Goal: Complete application form

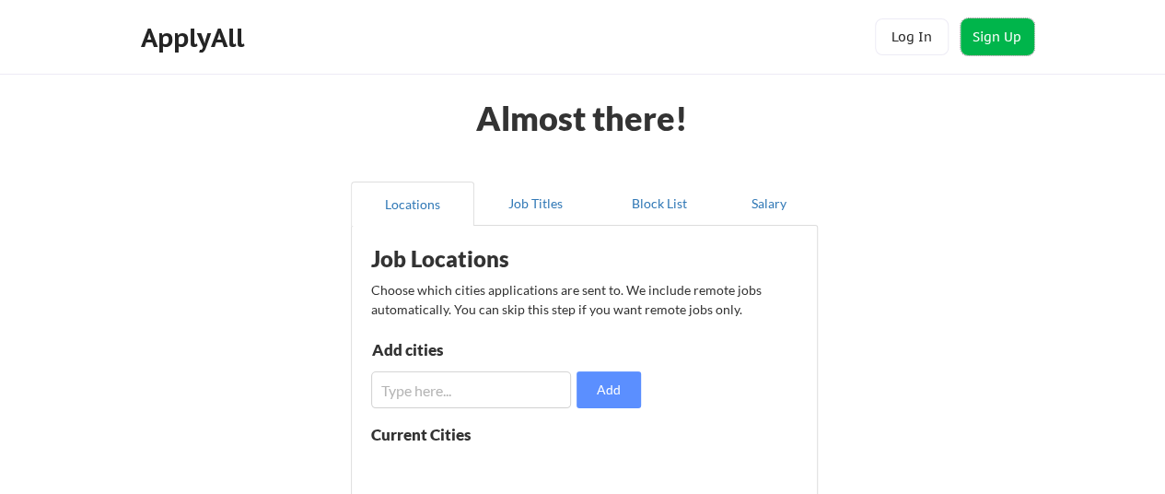
click at [998, 32] on button "Sign Up" at bounding box center [998, 36] width 74 height 37
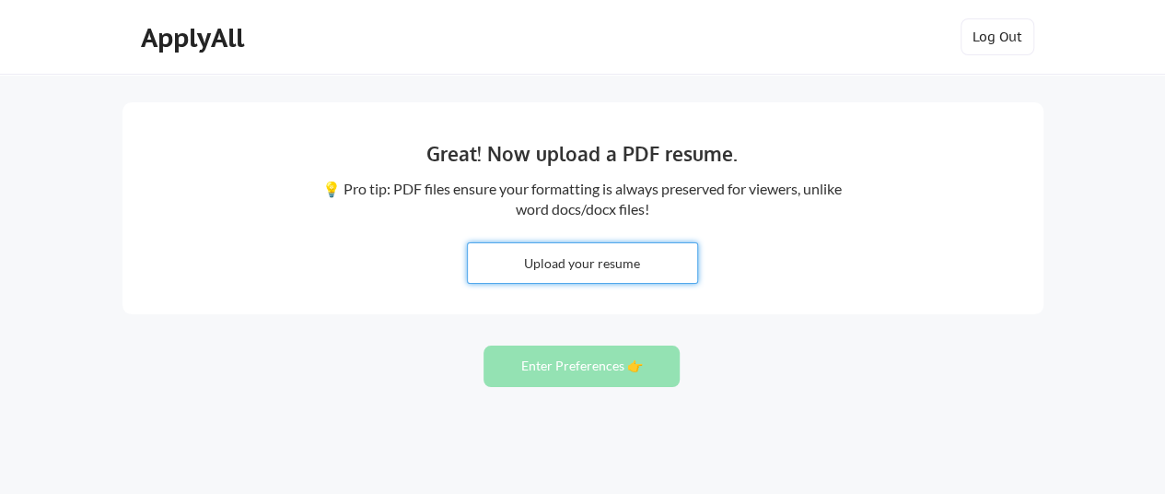
click at [557, 268] on input "file" at bounding box center [582, 263] width 229 height 40
click at [522, 271] on input "file" at bounding box center [582, 263] width 229 height 40
type input "C:\fakepath\G V NAGATEJA_Fusion_Resume_.pdf"
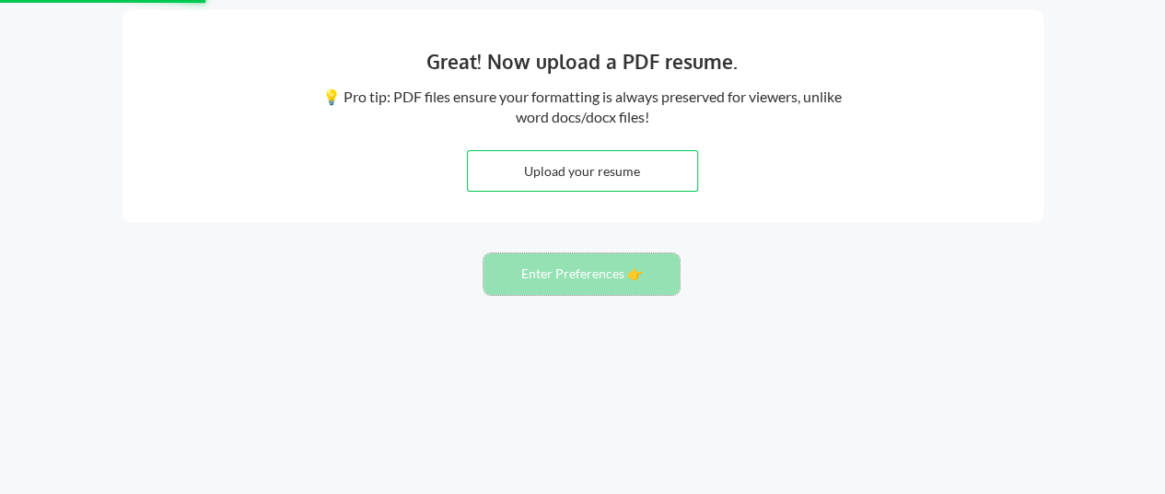
click at [588, 273] on button "Enter Preferences 👉" at bounding box center [582, 273] width 196 height 41
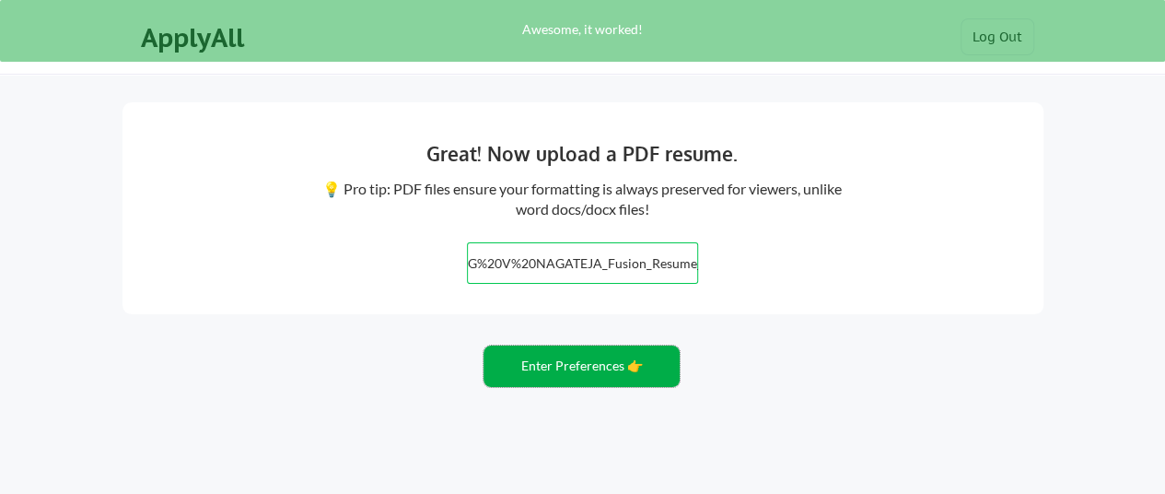
click at [545, 358] on button "Enter Preferences 👉" at bounding box center [582, 365] width 196 height 41
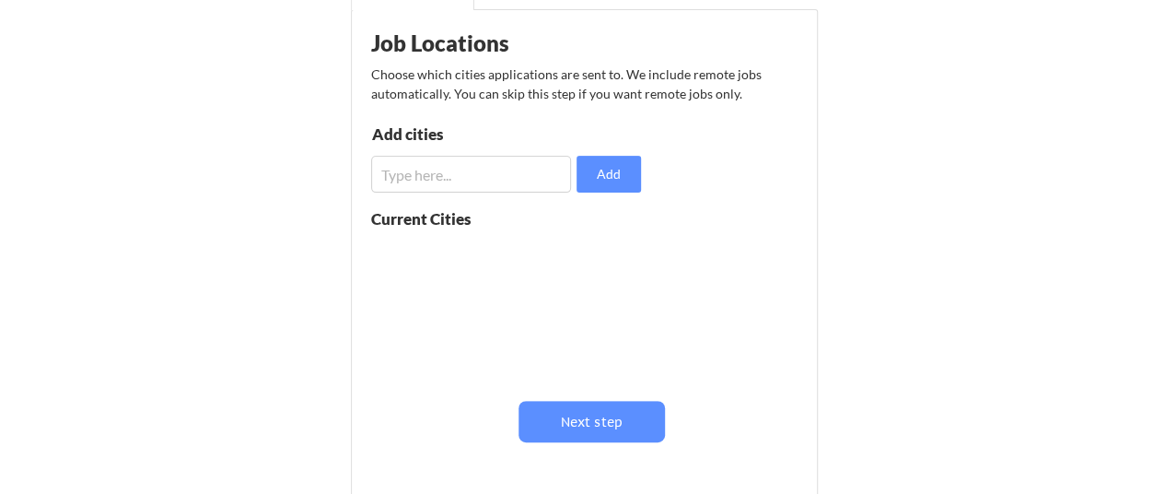
scroll to position [214, 0]
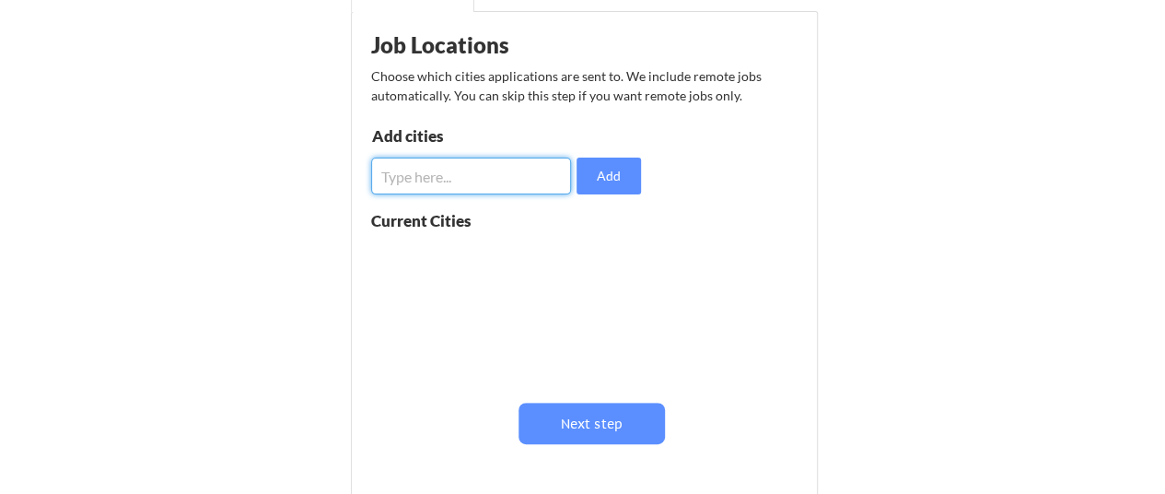
click at [472, 184] on input "input" at bounding box center [471, 176] width 201 height 37
type input "hyderabad"
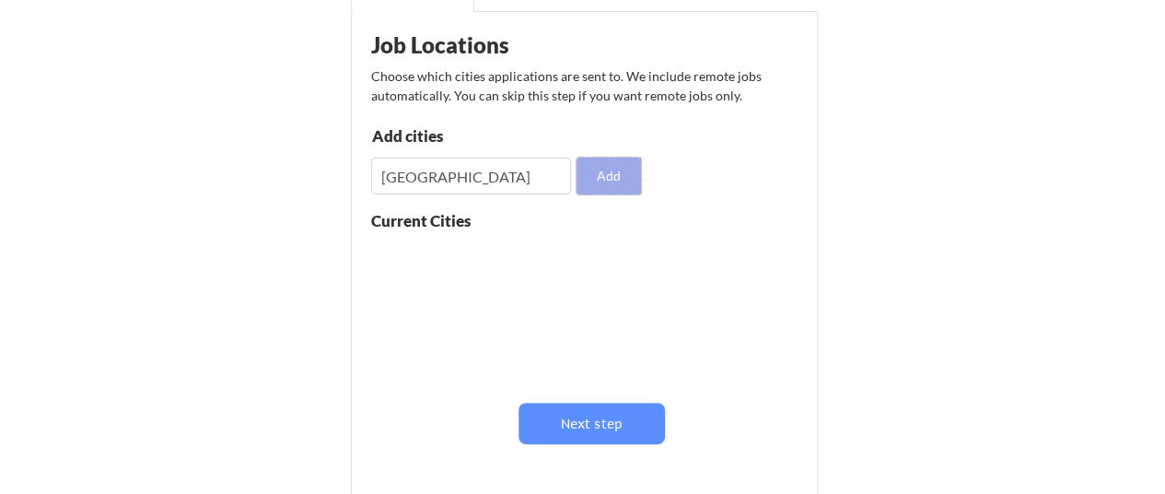
click at [610, 171] on button "Add" at bounding box center [609, 176] width 64 height 37
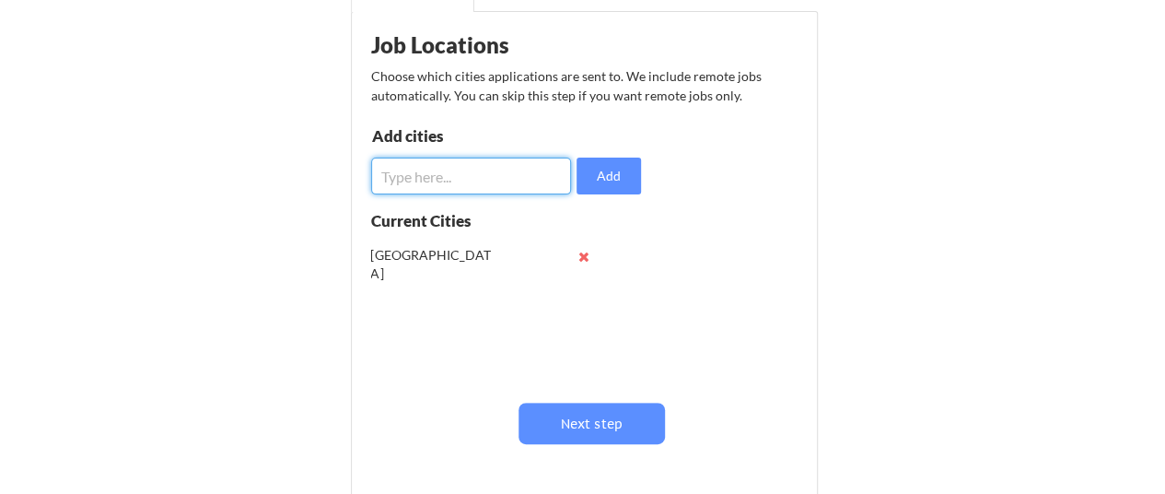
click at [502, 170] on input "input" at bounding box center [471, 176] width 201 height 37
type input "v"
type input "Bangalore"
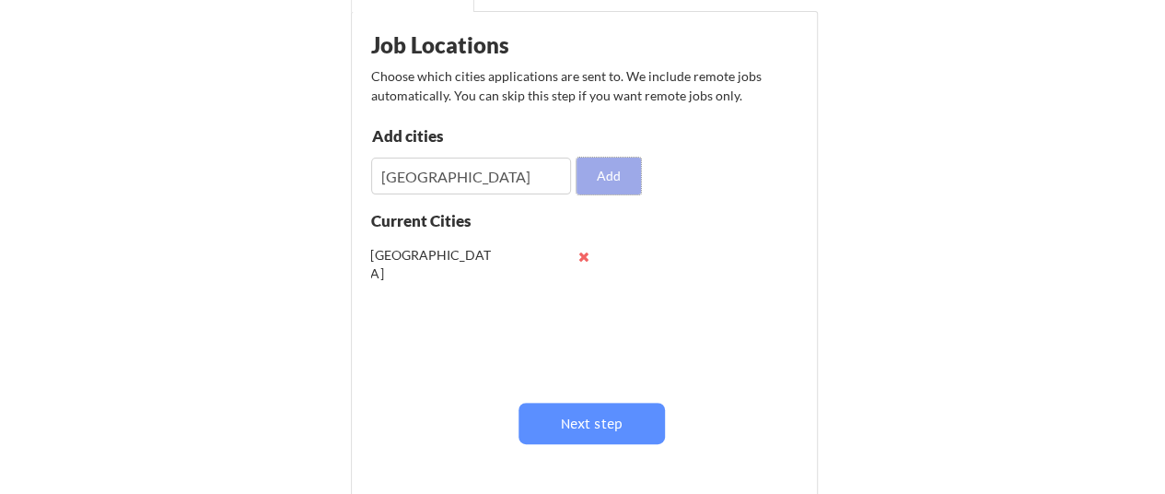
click at [625, 174] on button "Add" at bounding box center [609, 176] width 64 height 37
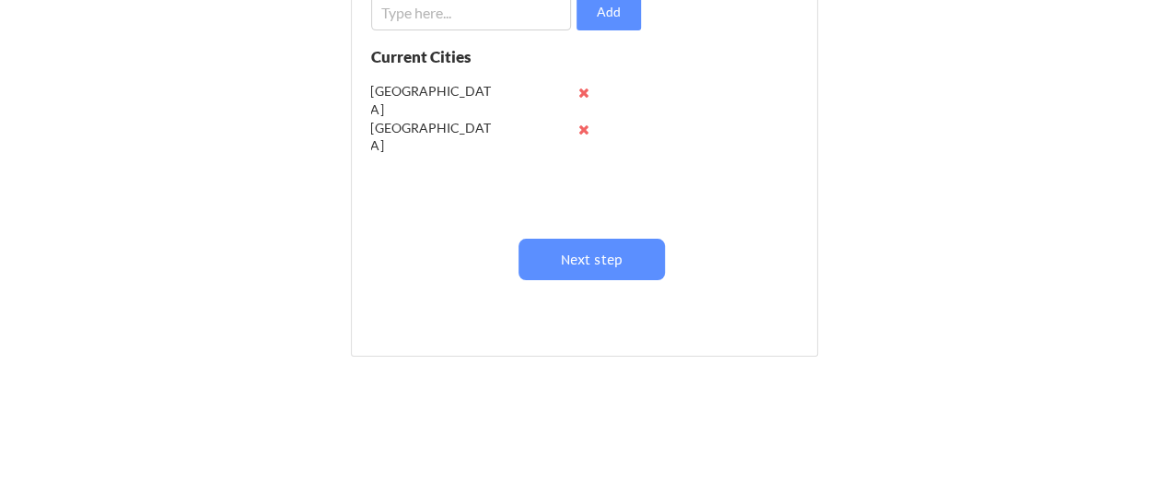
scroll to position [409, 0]
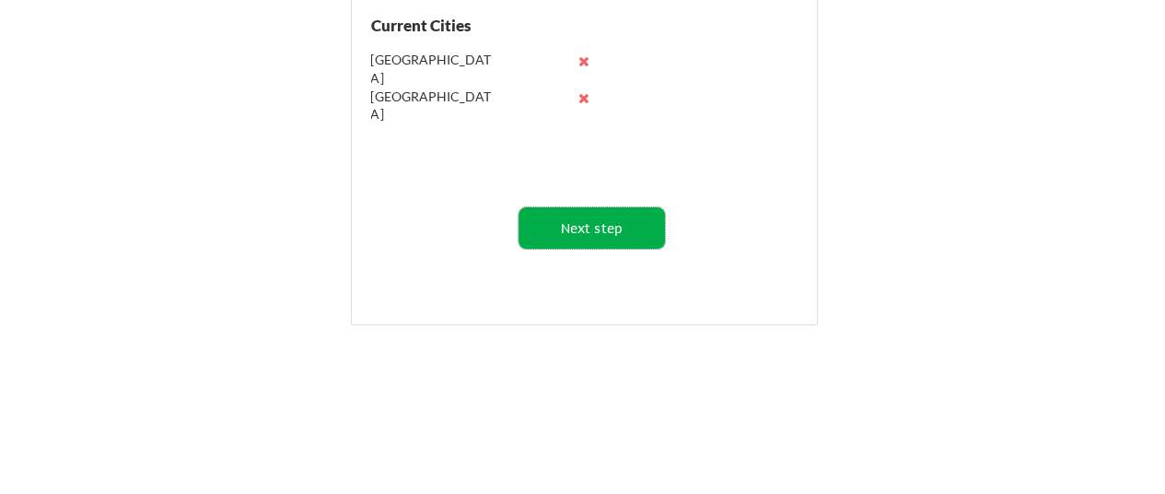
click at [587, 239] on button "Next step" at bounding box center [592, 227] width 146 height 41
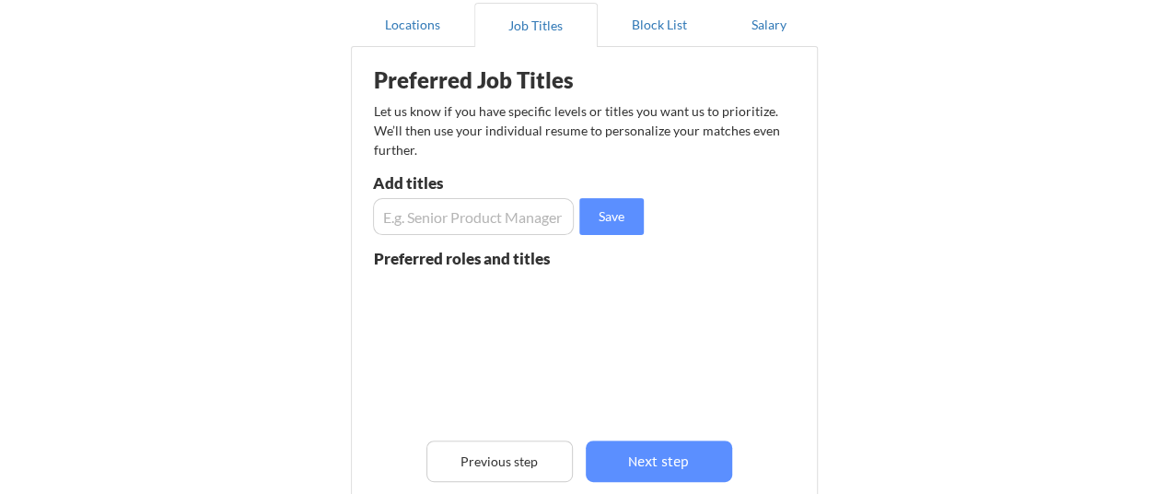
scroll to position [182, 0]
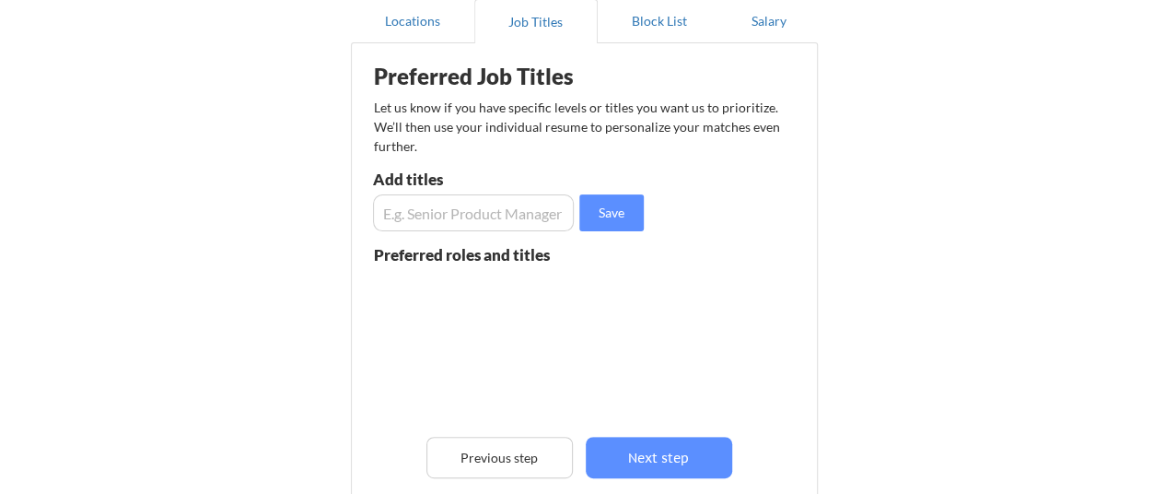
click at [512, 221] on input "input" at bounding box center [474, 212] width 202 height 37
type input "o"
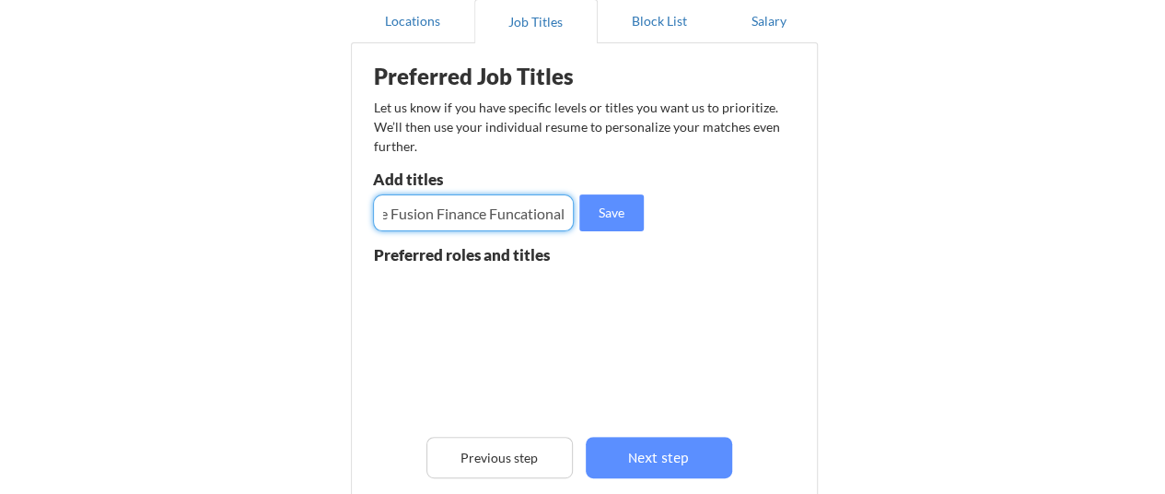
scroll to position [0, 41]
click at [523, 218] on input "input" at bounding box center [474, 212] width 202 height 37
click at [564, 212] on input "input" at bounding box center [474, 212] width 202 height 37
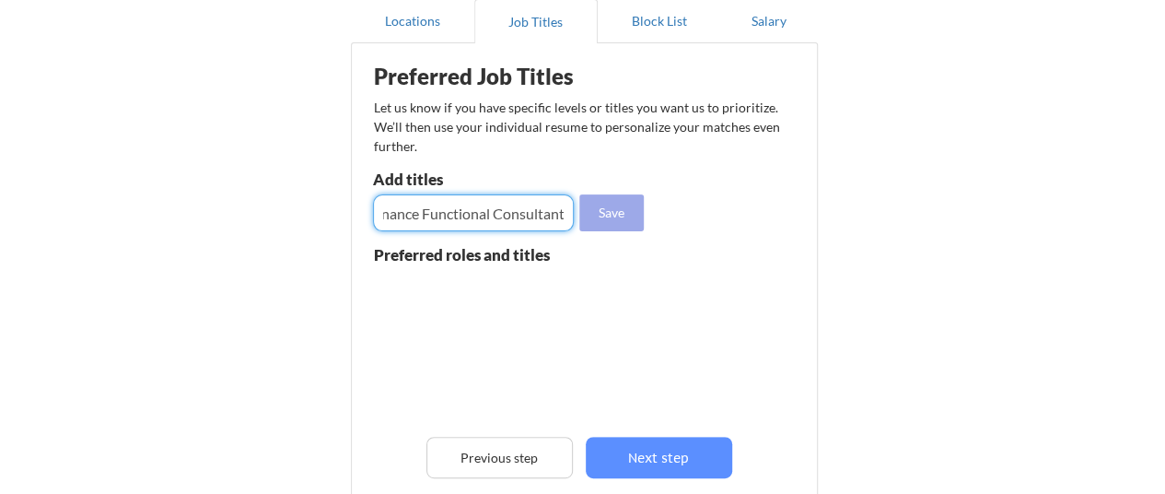
type input "Oracle Fusion Finance Functional Consultant"
click at [609, 216] on button "Save" at bounding box center [611, 212] width 64 height 37
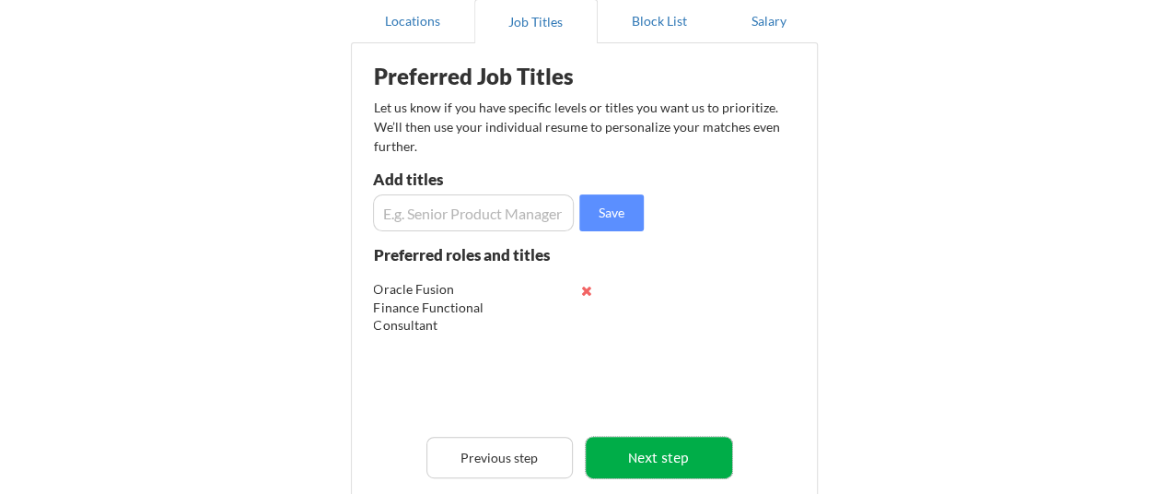
click at [623, 454] on button "Next step" at bounding box center [659, 457] width 146 height 41
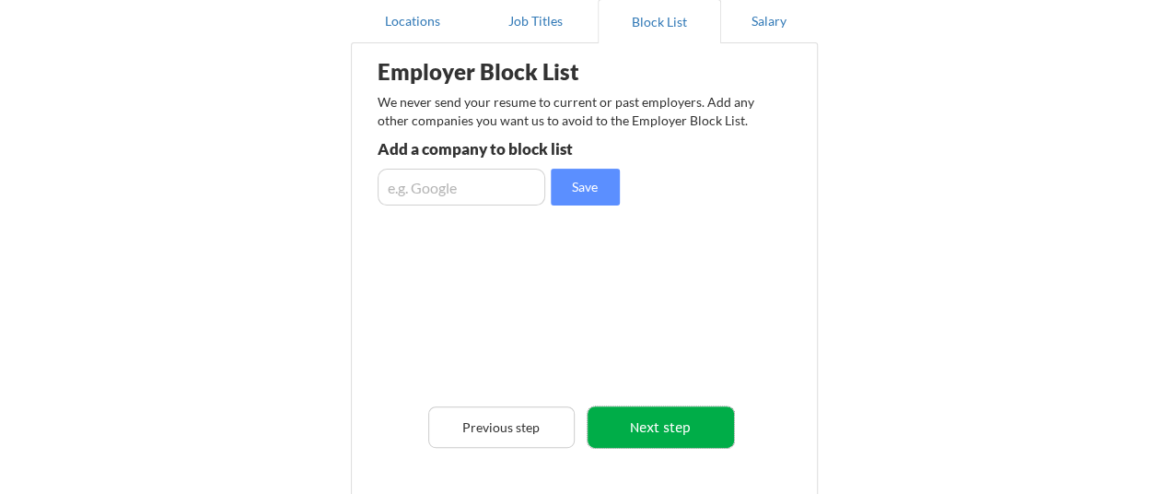
click at [649, 443] on button "Next step" at bounding box center [661, 426] width 146 height 41
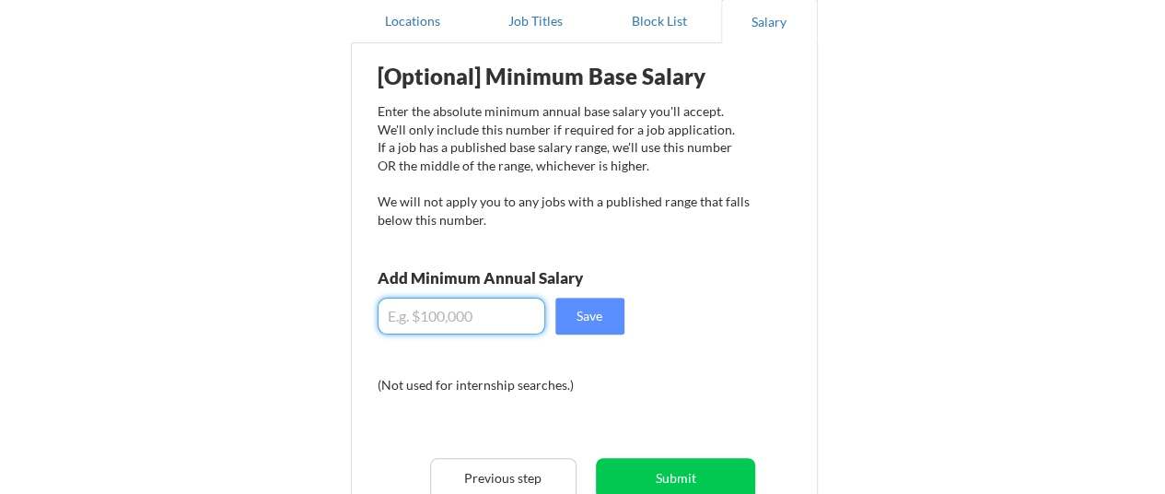
click at [479, 325] on input "input" at bounding box center [462, 316] width 168 height 37
type input "$4,000"
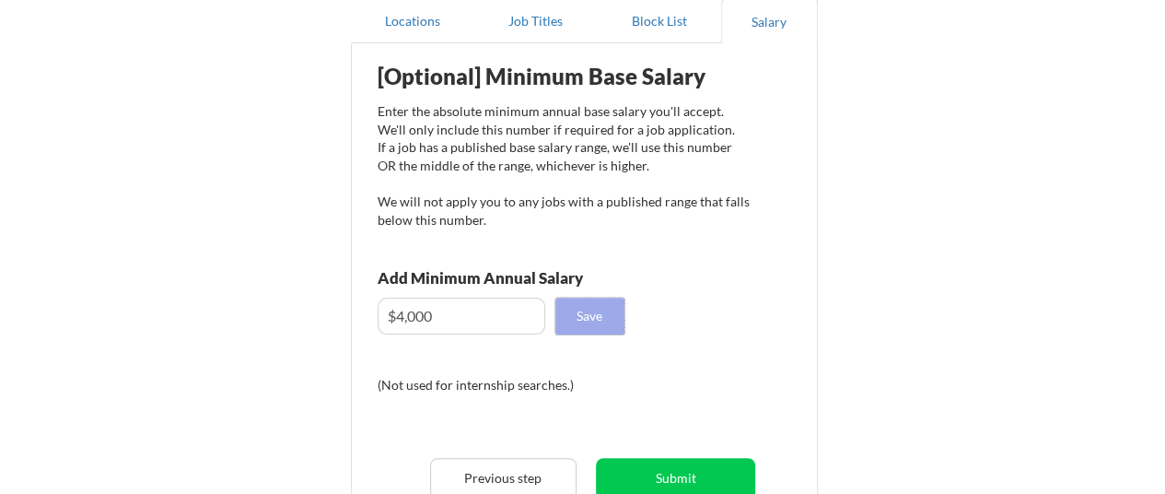
click at [600, 318] on button "Save" at bounding box center [590, 316] width 69 height 37
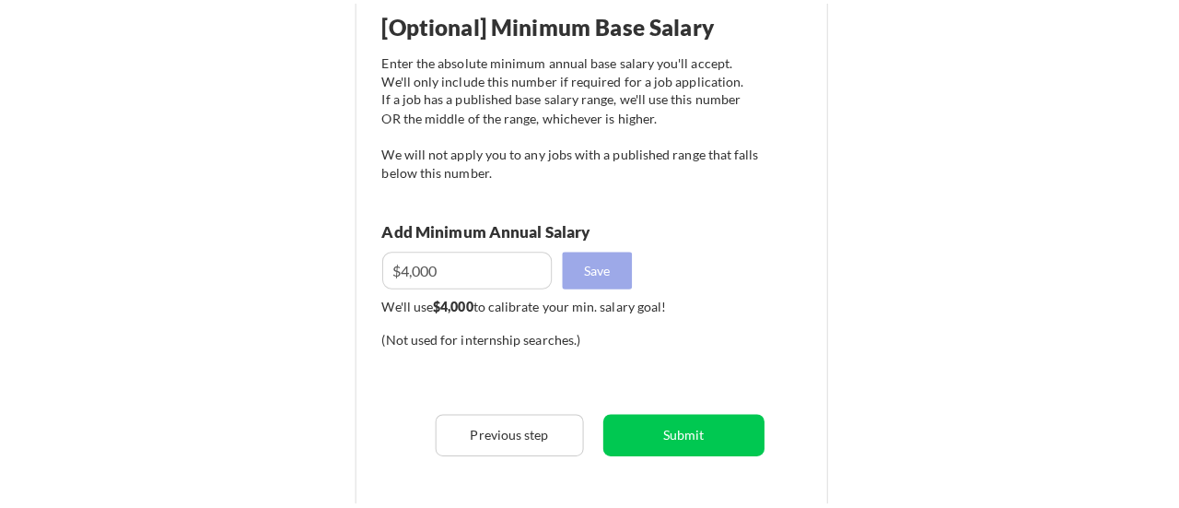
scroll to position [245, 0]
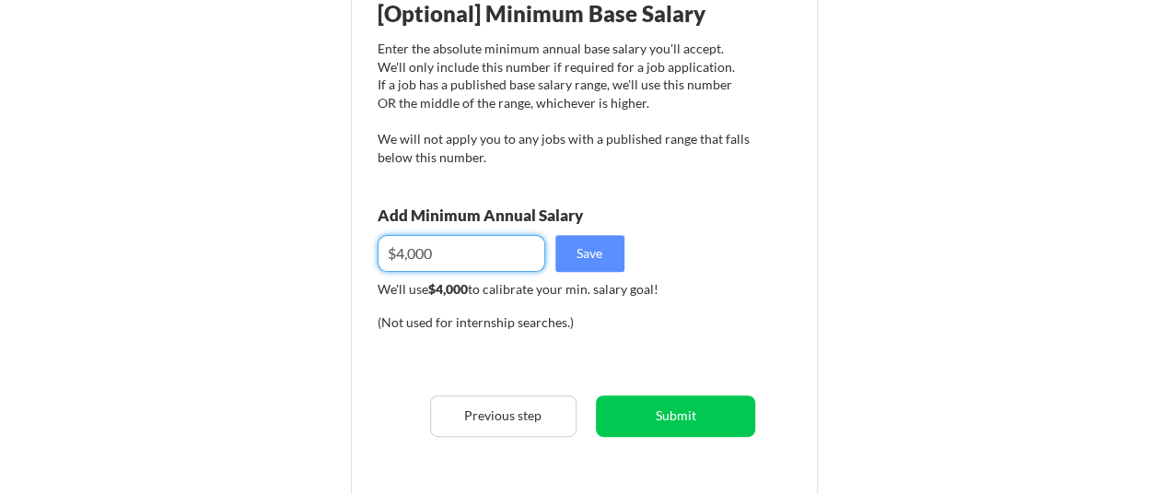
click at [397, 252] on input "input" at bounding box center [462, 253] width 168 height 37
type input "$24,000"
click at [755, 242] on div "[Optional] Minimum Base Salary Enter the absolute minimum annual base salary yo…" at bounding box center [588, 253] width 455 height 527
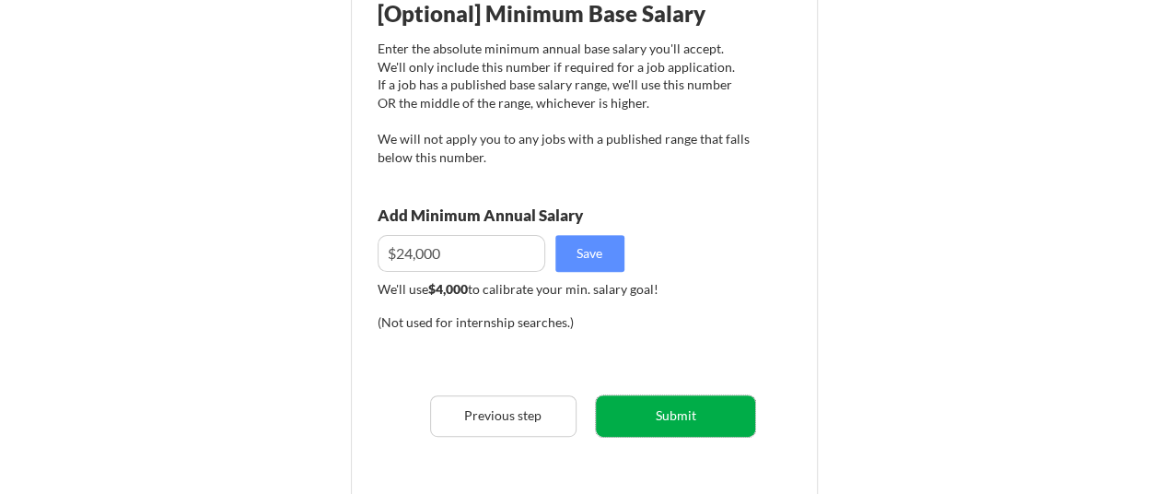
click at [674, 410] on button "Submit" at bounding box center [675, 415] width 159 height 41
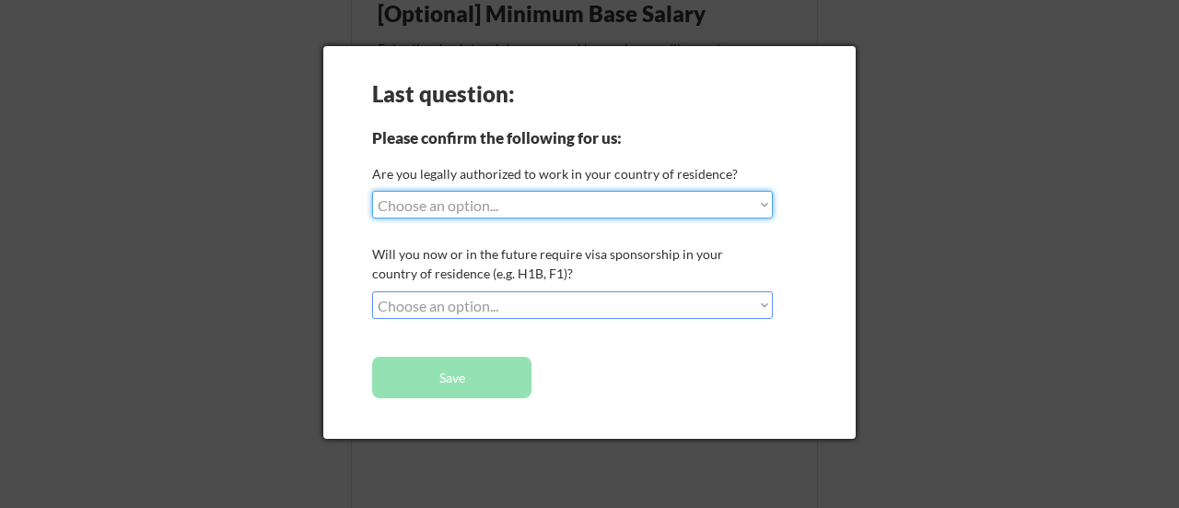
click at [604, 205] on select "Choose an option... Yes, I am a US Citizen Yes, I am a Canadian Citizen Yes, I …" at bounding box center [572, 205] width 401 height 28
select select ""no__i_am_not__yet__authorized""
click at [372, 191] on select "Choose an option... Yes, I am a US Citizen Yes, I am a Canadian Citizen Yes, I …" at bounding box center [572, 205] width 401 height 28
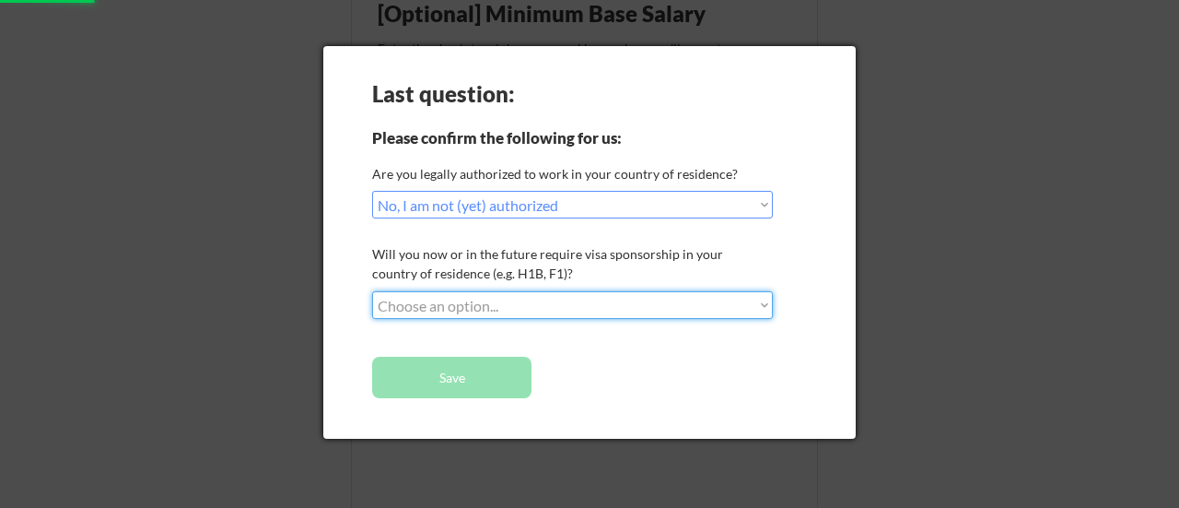
click at [505, 303] on select "Choose an option... No, I will not need sponsorship Yes, I will need sponsorship" at bounding box center [572, 305] width 401 height 28
select select ""yes__i_will_need_sponsorship""
click at [372, 291] on select "Choose an option... No, I will not need sponsorship Yes, I will need sponsorship" at bounding box center [572, 305] width 401 height 28
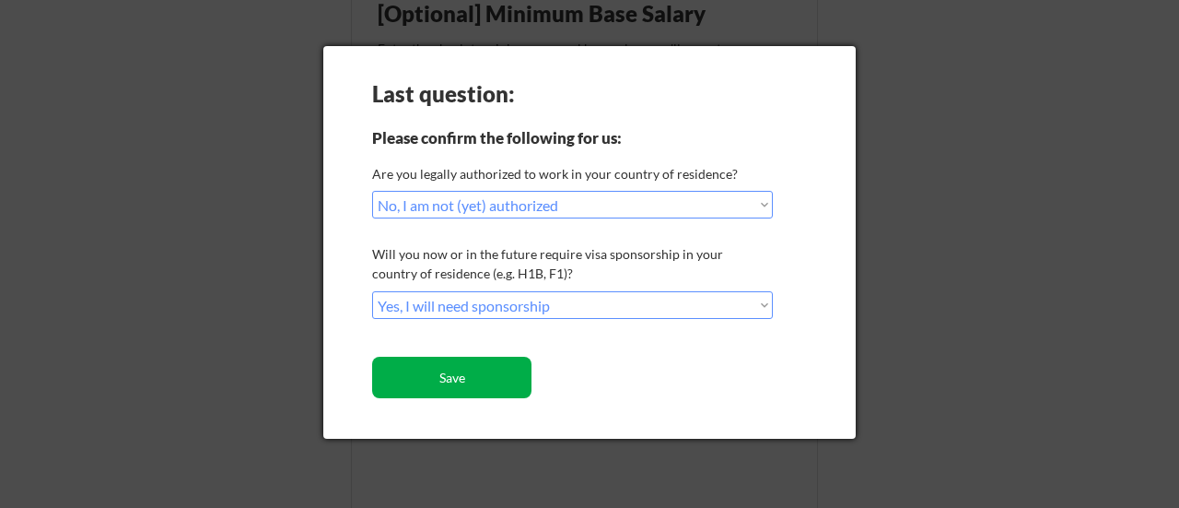
click at [458, 373] on button "Save" at bounding box center [451, 377] width 159 height 41
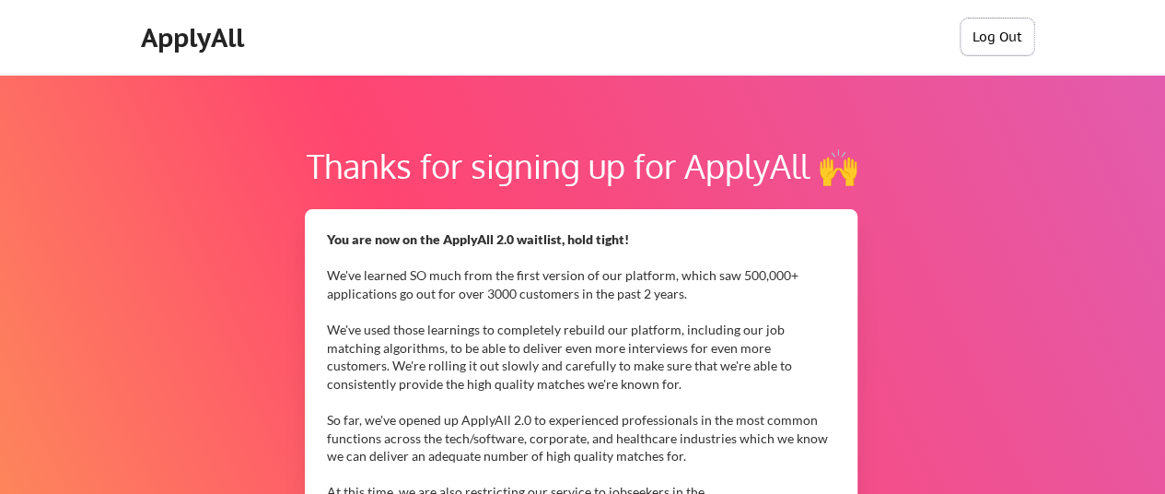
click at [984, 34] on button "Log Out" at bounding box center [998, 36] width 74 height 37
